Goal: Browse casually

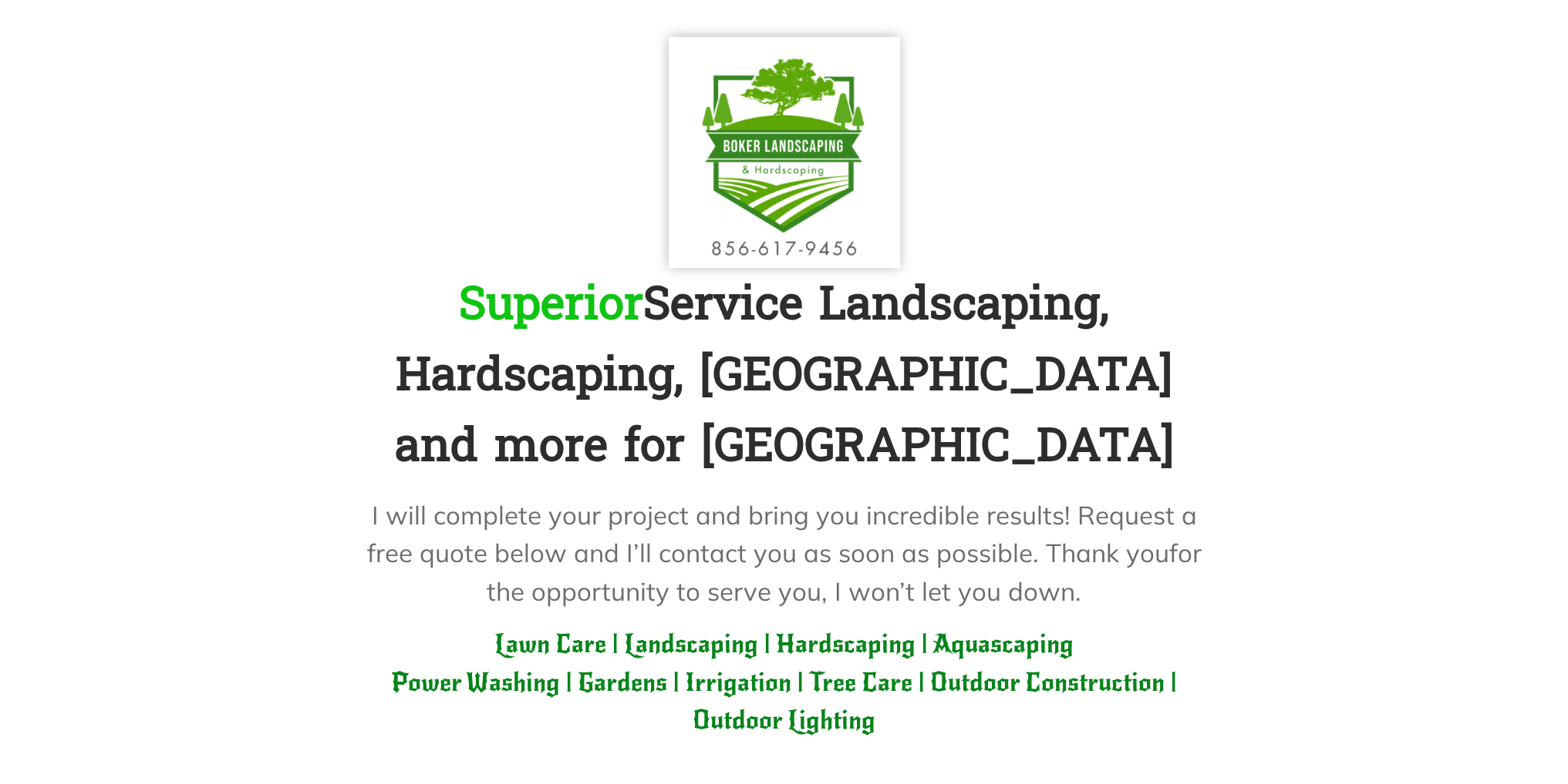
scroll to position [154, 0]
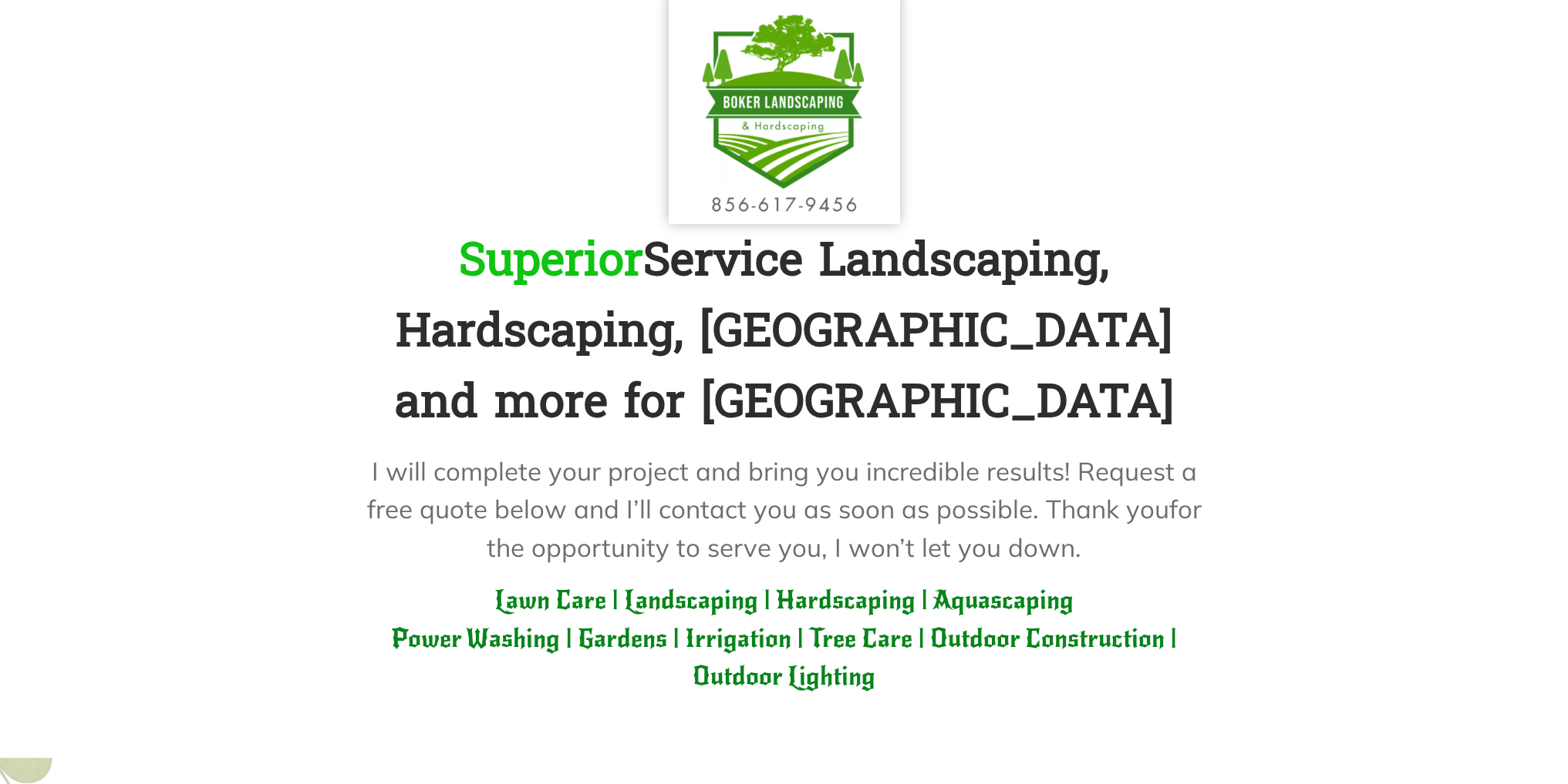
drag, startPoint x: 577, startPoint y: 252, endPoint x: 918, endPoint y: 411, distance: 376.2
click at [918, 411] on b "Superior Service Landscaping, Hardscaping, [GEOGRAPHIC_DATA] and more for [GEOG…" at bounding box center [784, 331] width 779 height 225
drag, startPoint x: 627, startPoint y: 471, endPoint x: 983, endPoint y: 559, distance: 366.7
click at [983, 559] on p "I will complete your project and bring you incredible results! Request a free q…" at bounding box center [784, 509] width 848 height 114
click at [908, 541] on span "for the opportunity to serve you, I won’t let you down." at bounding box center [844, 527] width 715 height 70
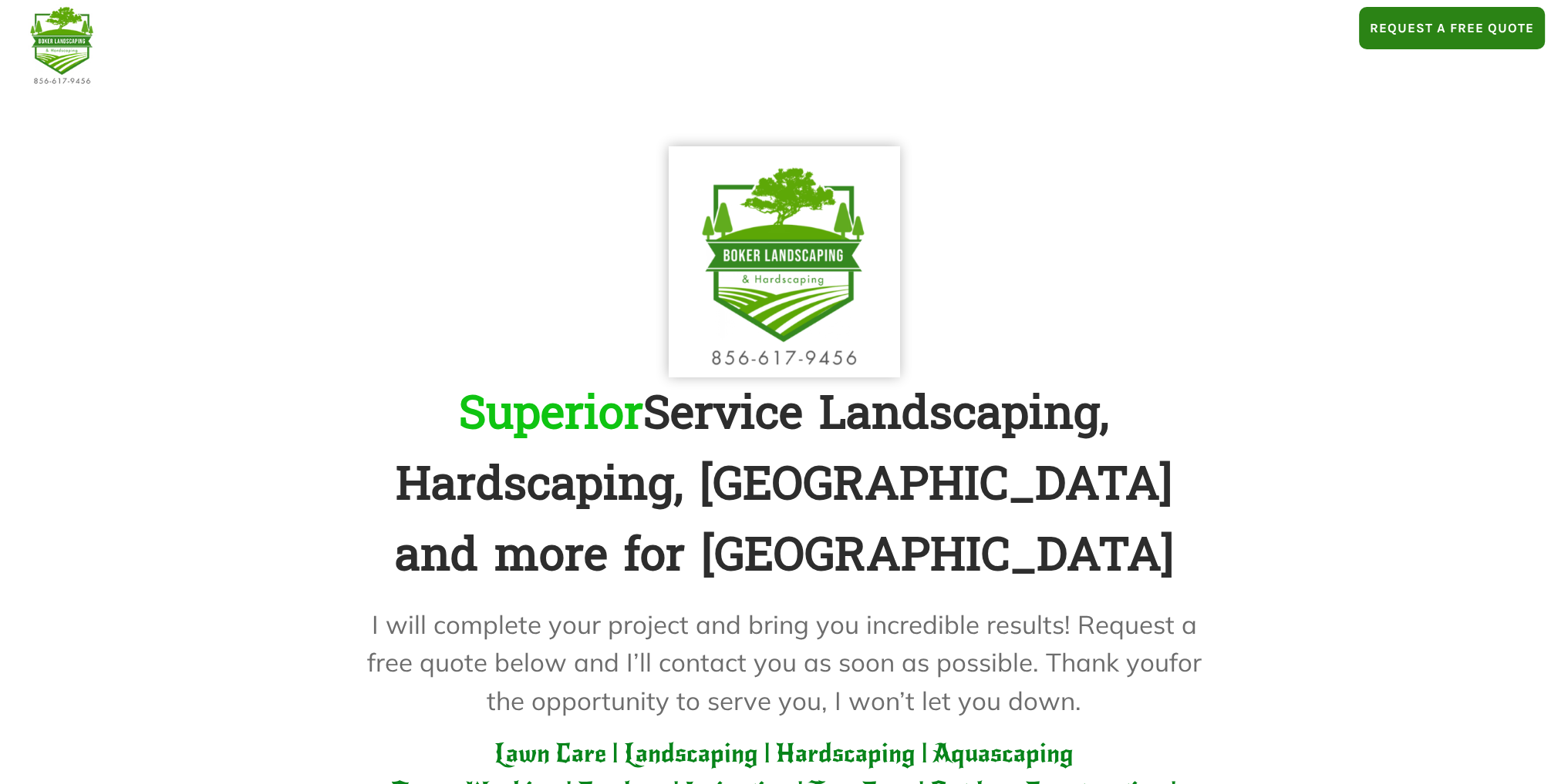
scroll to position [0, 0]
click at [53, 42] on img "logo" at bounding box center [61, 45] width 77 height 89
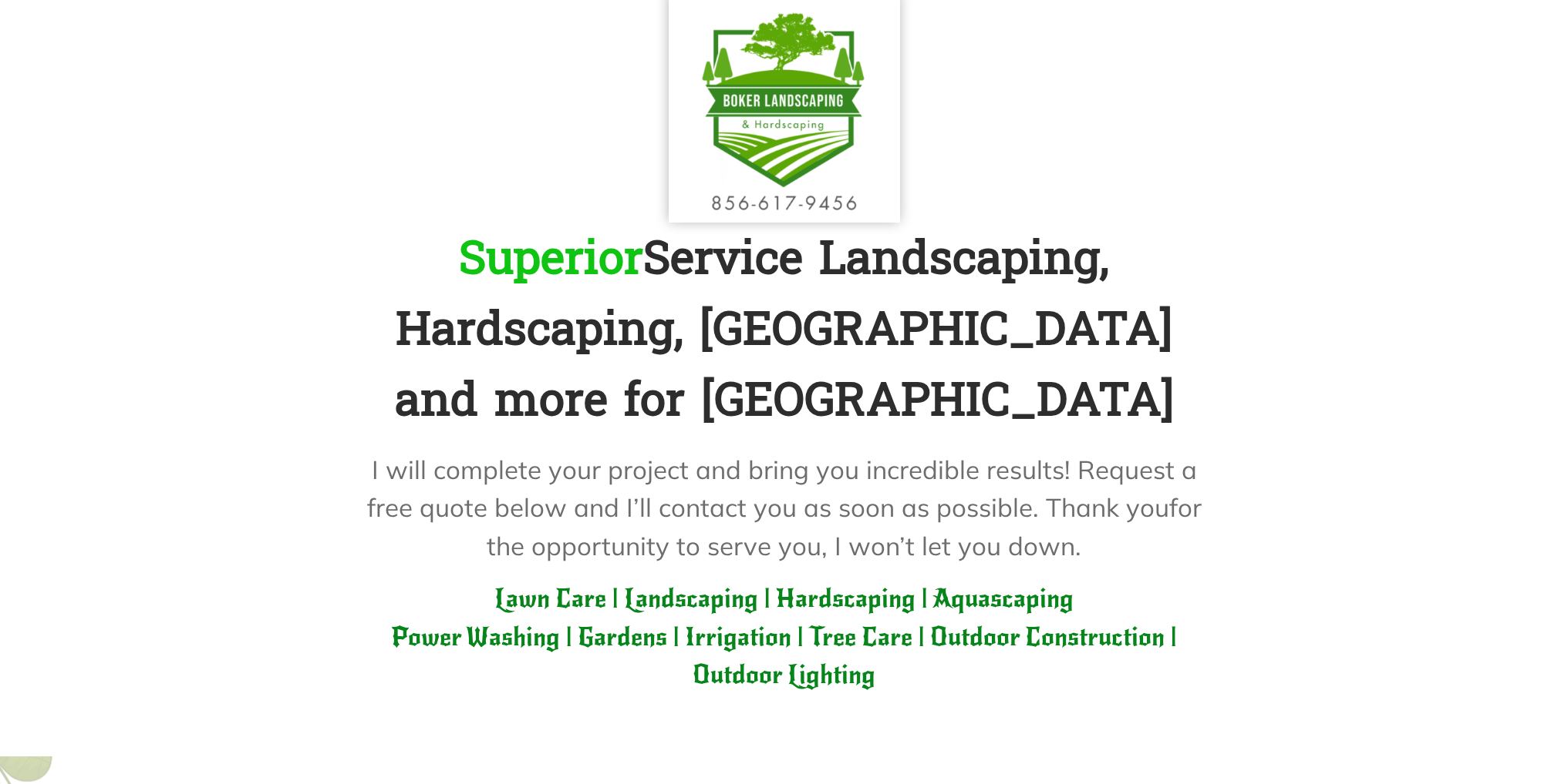
scroll to position [232, 0]
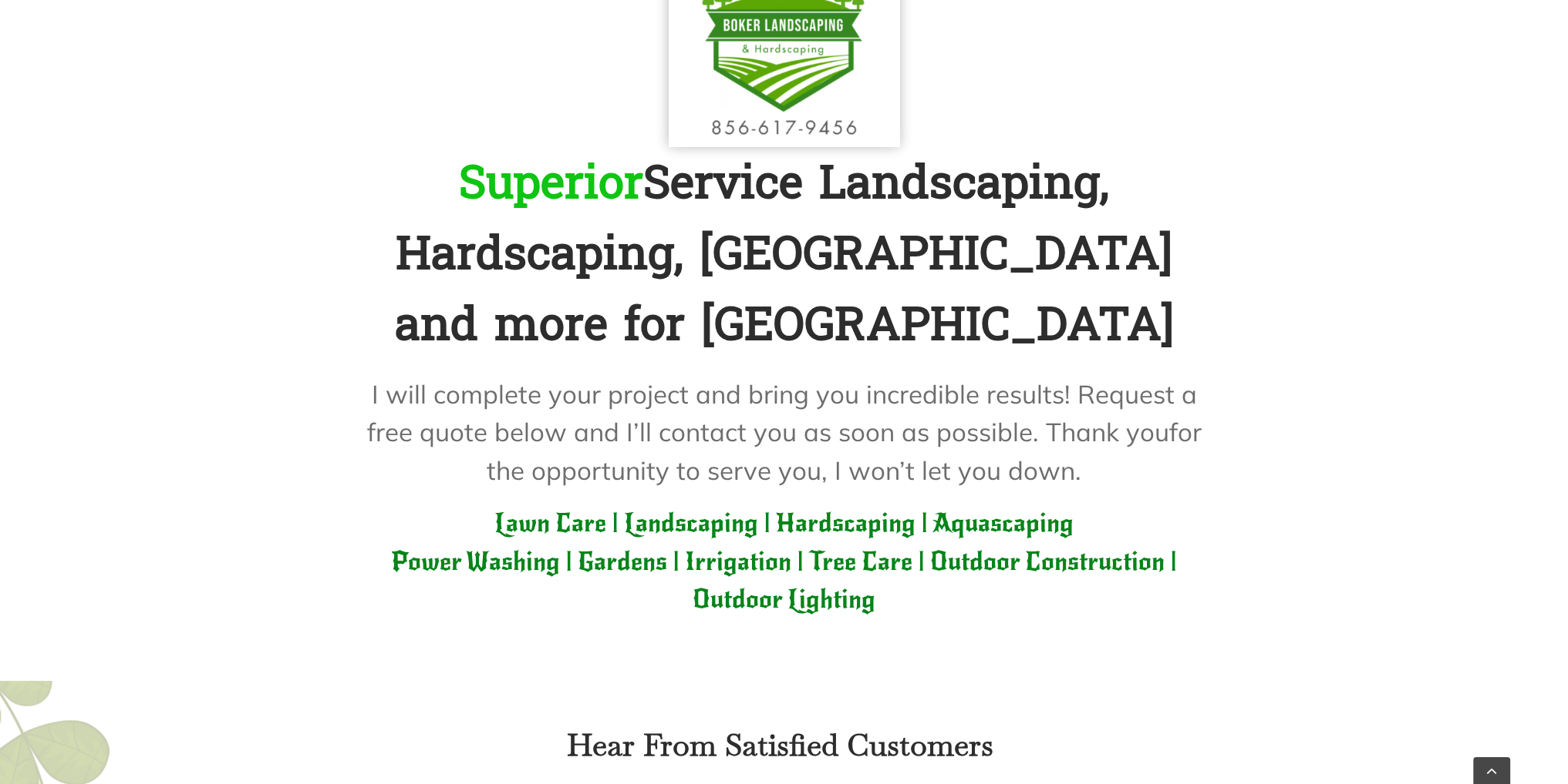
drag, startPoint x: 530, startPoint y: 518, endPoint x: 1013, endPoint y: 584, distance: 487.5
click at [1073, 583] on p "Lawn Care | Landscaping | Hardscaping | Aquascaping Power Washing | Gardens | I…" at bounding box center [784, 562] width 848 height 114
click at [865, 591] on span "Power Washing | Gardens | Irrigation | Tree Care | Outdoor Construction | Outdo…" at bounding box center [784, 580] width 785 height 70
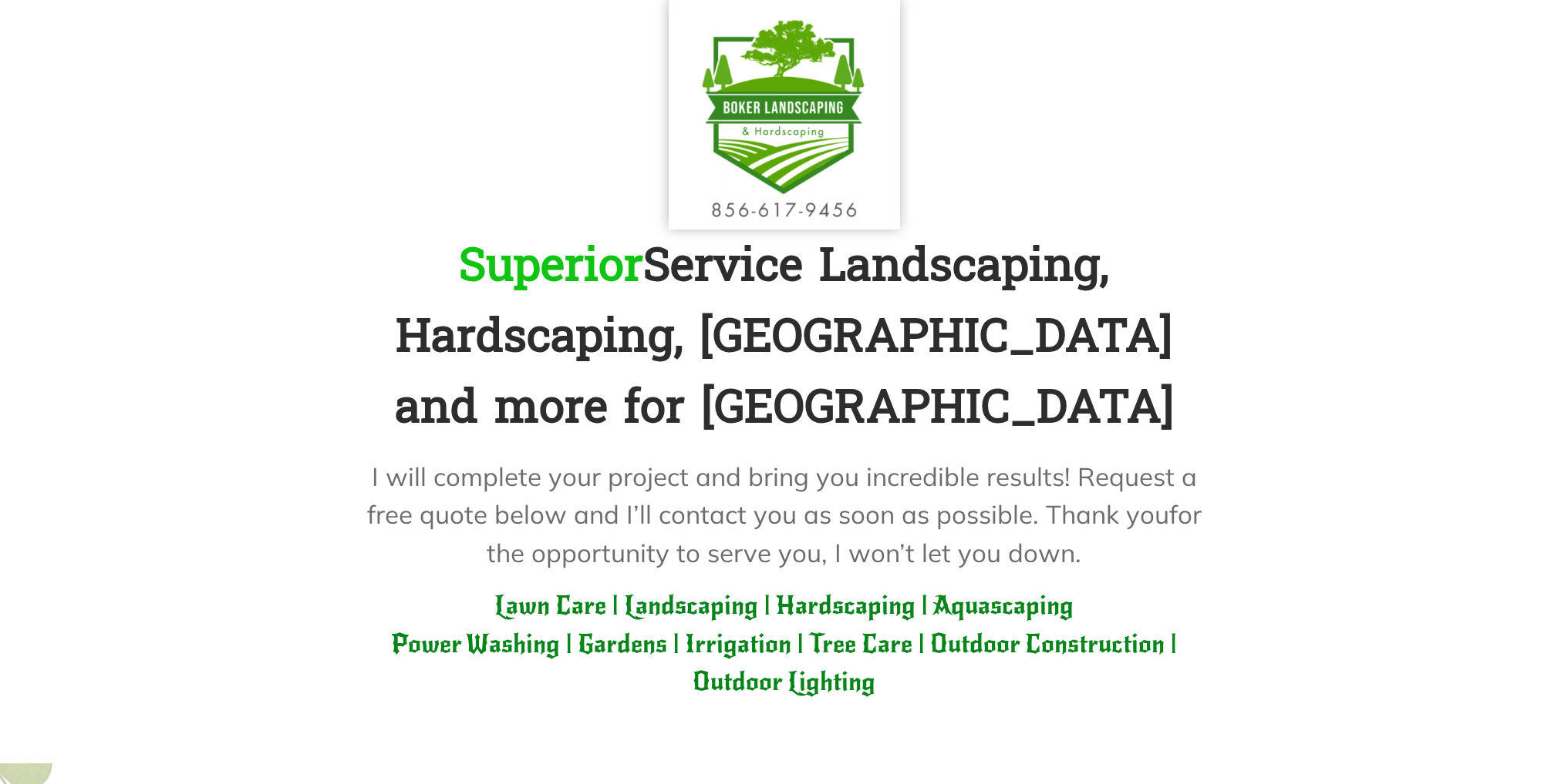
scroll to position [0, 0]
